Goal: Task Accomplishment & Management: Use online tool/utility

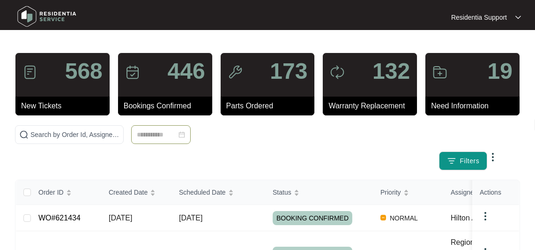
click at [154, 131] on input at bounding box center [157, 134] width 40 height 10
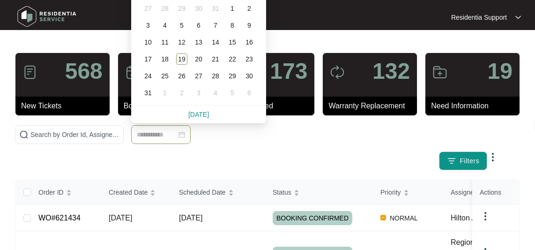
paste input "******"
type input "******"
click at [97, 136] on input "text" at bounding box center [74, 134] width 89 height 10
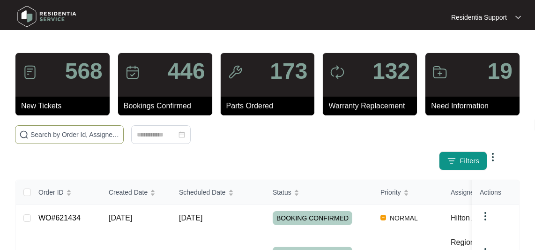
paste input "617215"
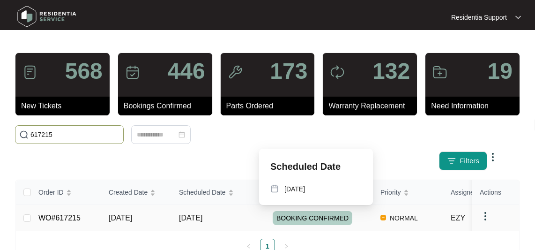
scroll to position [33, 0]
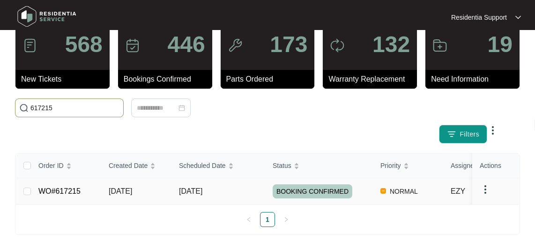
click at [486, 185] on img at bounding box center [485, 189] width 11 height 11
click at [495, 203] on span "Archive" at bounding box center [498, 208] width 22 height 10
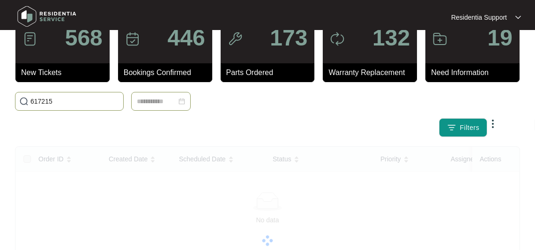
drag, startPoint x: 59, startPoint y: 101, endPoint x: 146, endPoint y: 109, distance: 87.5
click at [0, 118] on html "Residentia Support Residentia... 568 New Tickets 446 Bookings Confirmed 173 Par…" at bounding box center [267, 200] width 535 height 467
paste input "09754"
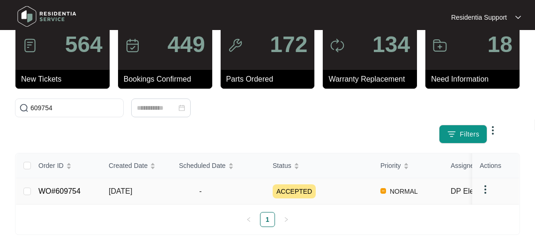
click at [482, 184] on img at bounding box center [485, 189] width 11 height 11
click at [491, 203] on span "Archive" at bounding box center [498, 208] width 22 height 10
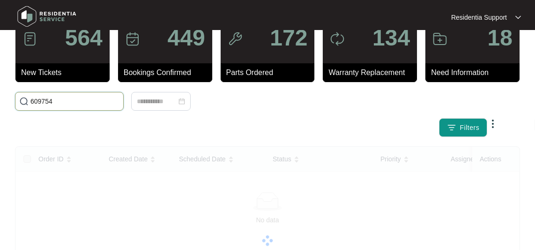
click at [91, 97] on input "609754" at bounding box center [74, 101] width 89 height 10
drag, startPoint x: 6, startPoint y: 98, endPoint x: -40, endPoint y: 107, distance: 46.2
click at [0, 107] on html "Residentia Support Residentia... 564 New Tickets 449 Bookings Confirmed 172 Par…" at bounding box center [267, 200] width 535 height 467
paste input "5572"
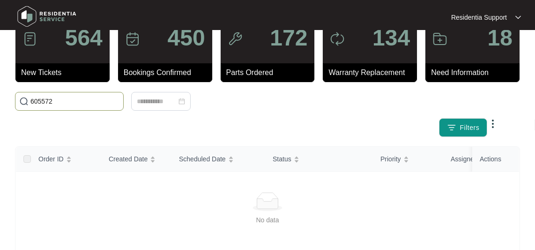
type input "605572"
click at [80, 100] on input "605572" at bounding box center [74, 101] width 89 height 10
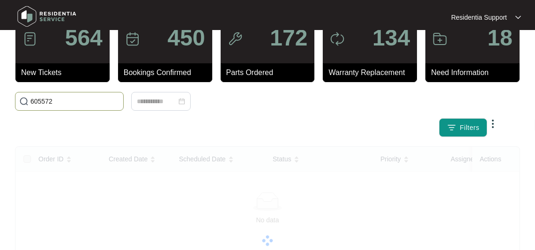
click at [74, 100] on input "605572" at bounding box center [74, 101] width 89 height 10
drag, startPoint x: 71, startPoint y: 100, endPoint x: -45, endPoint y: 114, distance: 116.9
click at [0, 114] on html "Residentia Support Residentia... 564 New Tickets 450 Bookings Confirmed 172 Par…" at bounding box center [267, 200] width 535 height 467
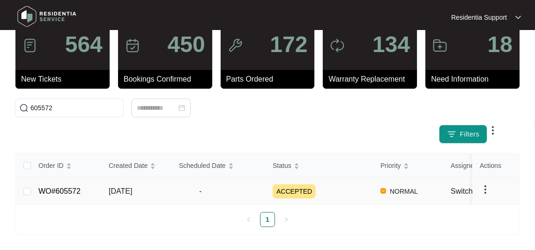
click at [485, 184] on img at bounding box center [485, 189] width 11 height 11
click at [494, 203] on span "Archive" at bounding box center [498, 208] width 22 height 10
